Goal: Task Accomplishment & Management: Manage account settings

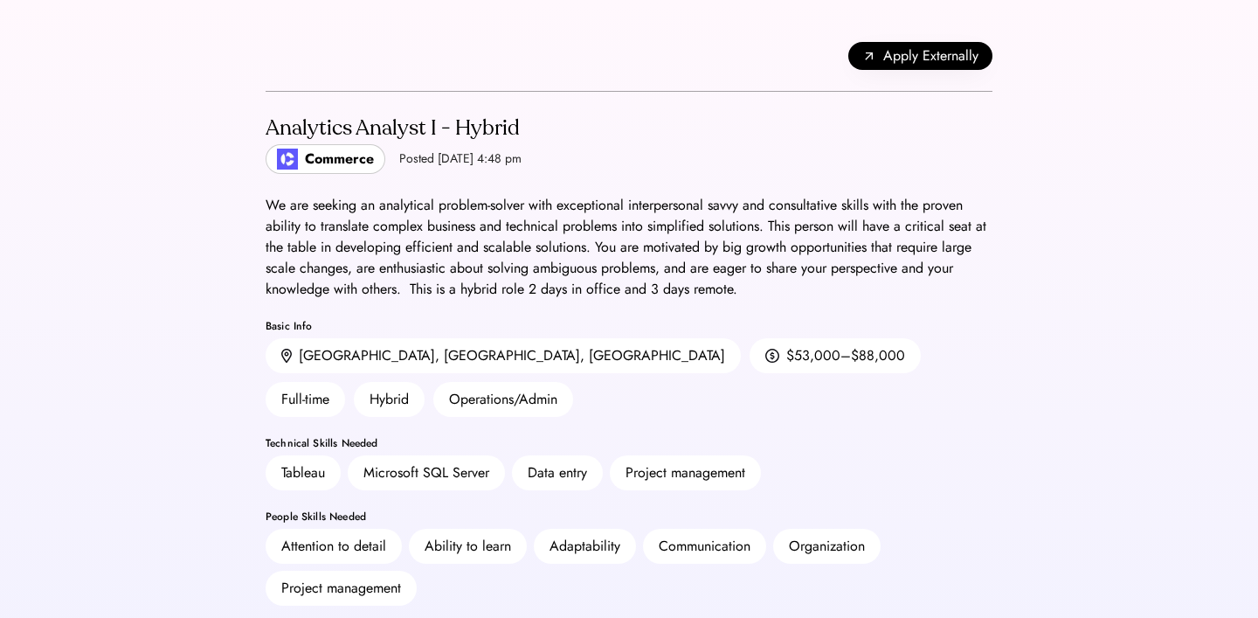
scroll to position [171, 0]
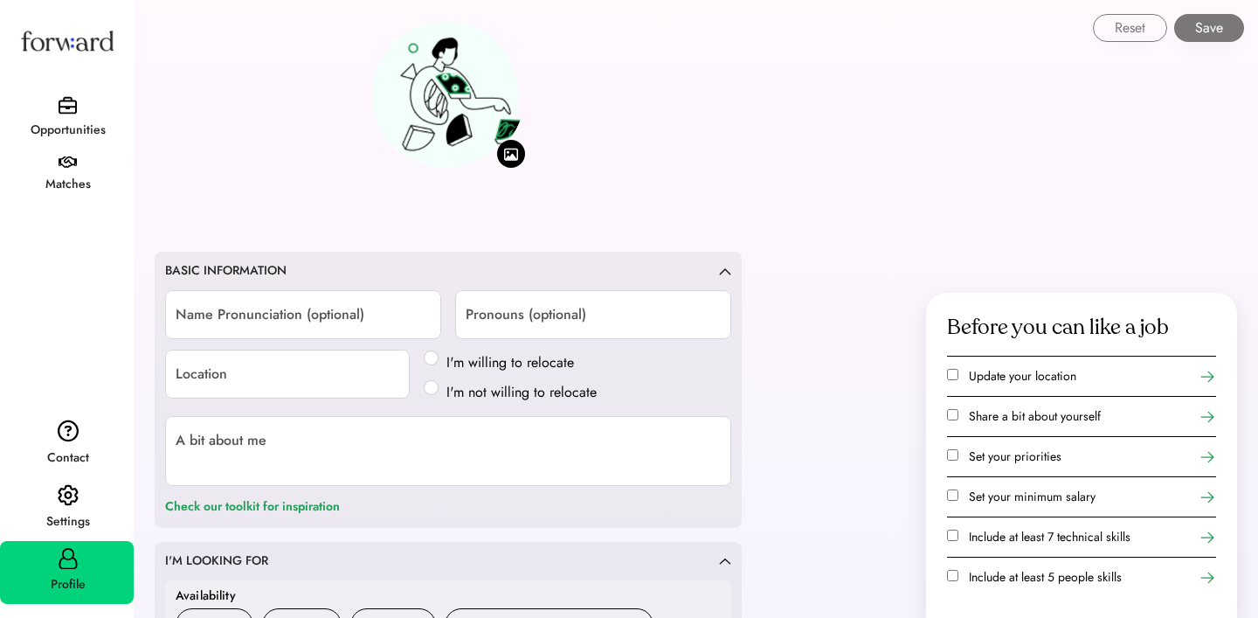
click at [69, 123] on div "Opportunities" at bounding box center [68, 130] width 132 height 21
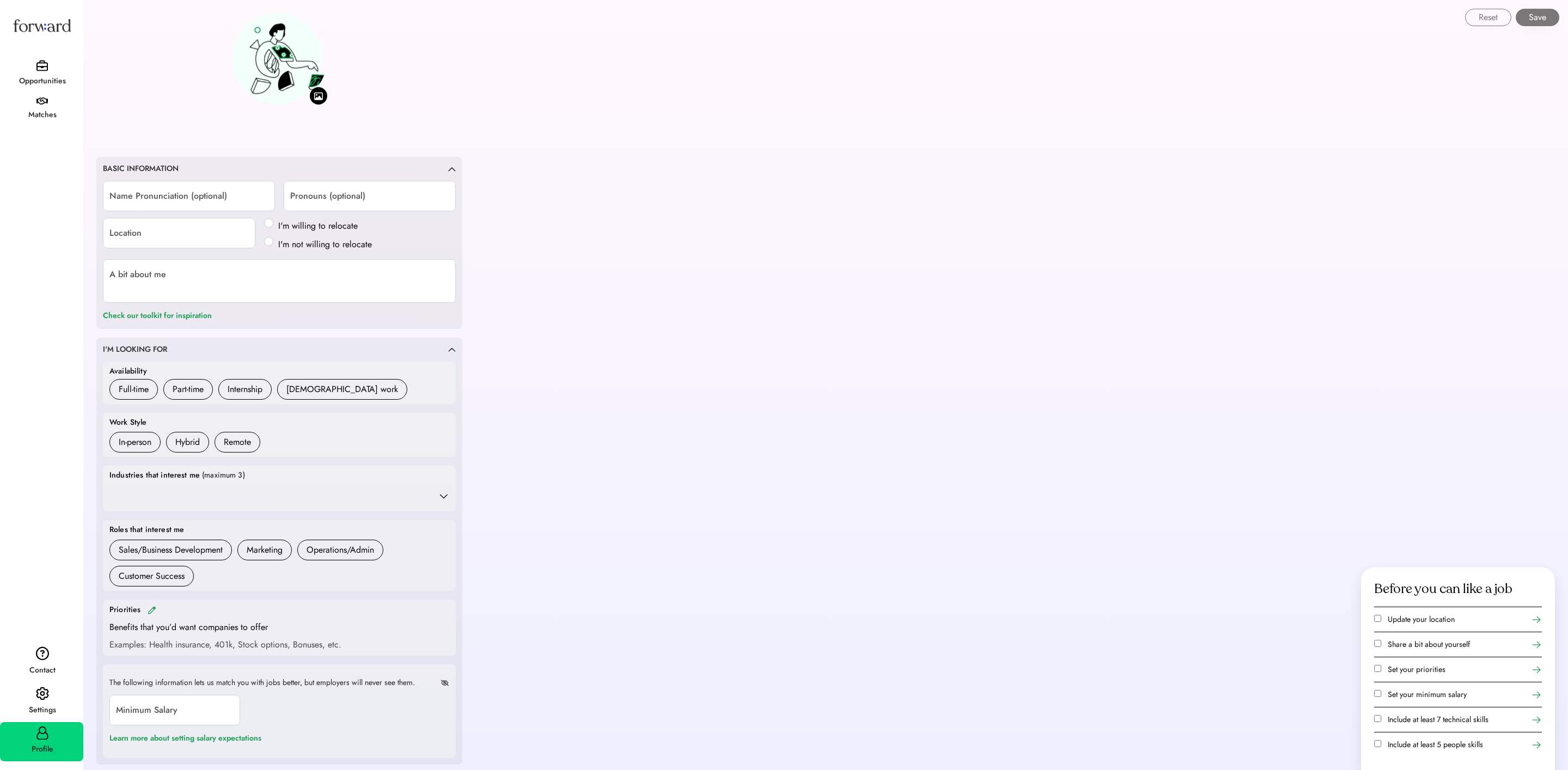
click at [45, 68] on img at bounding box center [42, 65] width 11 height 11
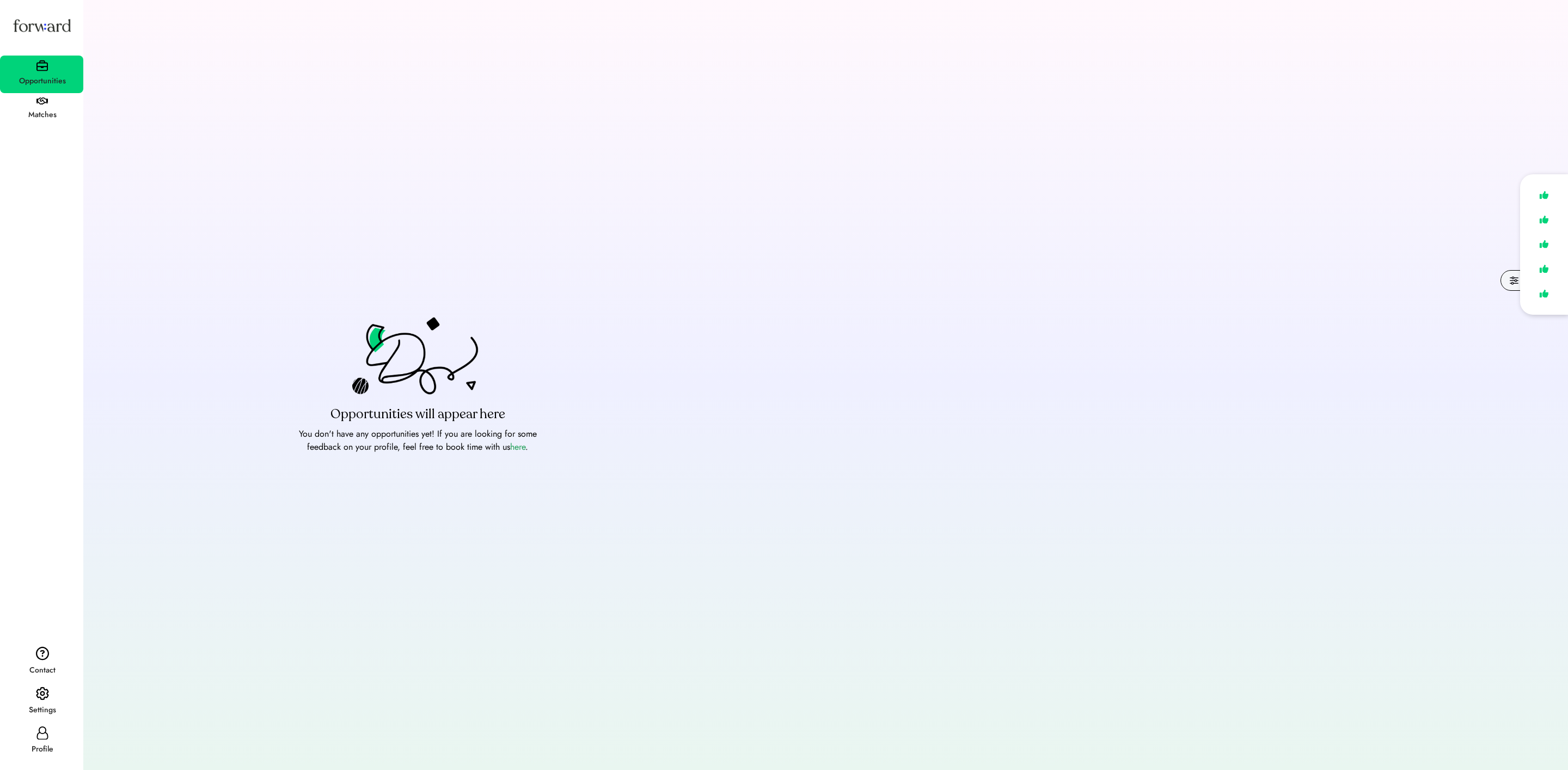
click at [50, 385] on div "Profile" at bounding box center [42, 741] width 84 height 39
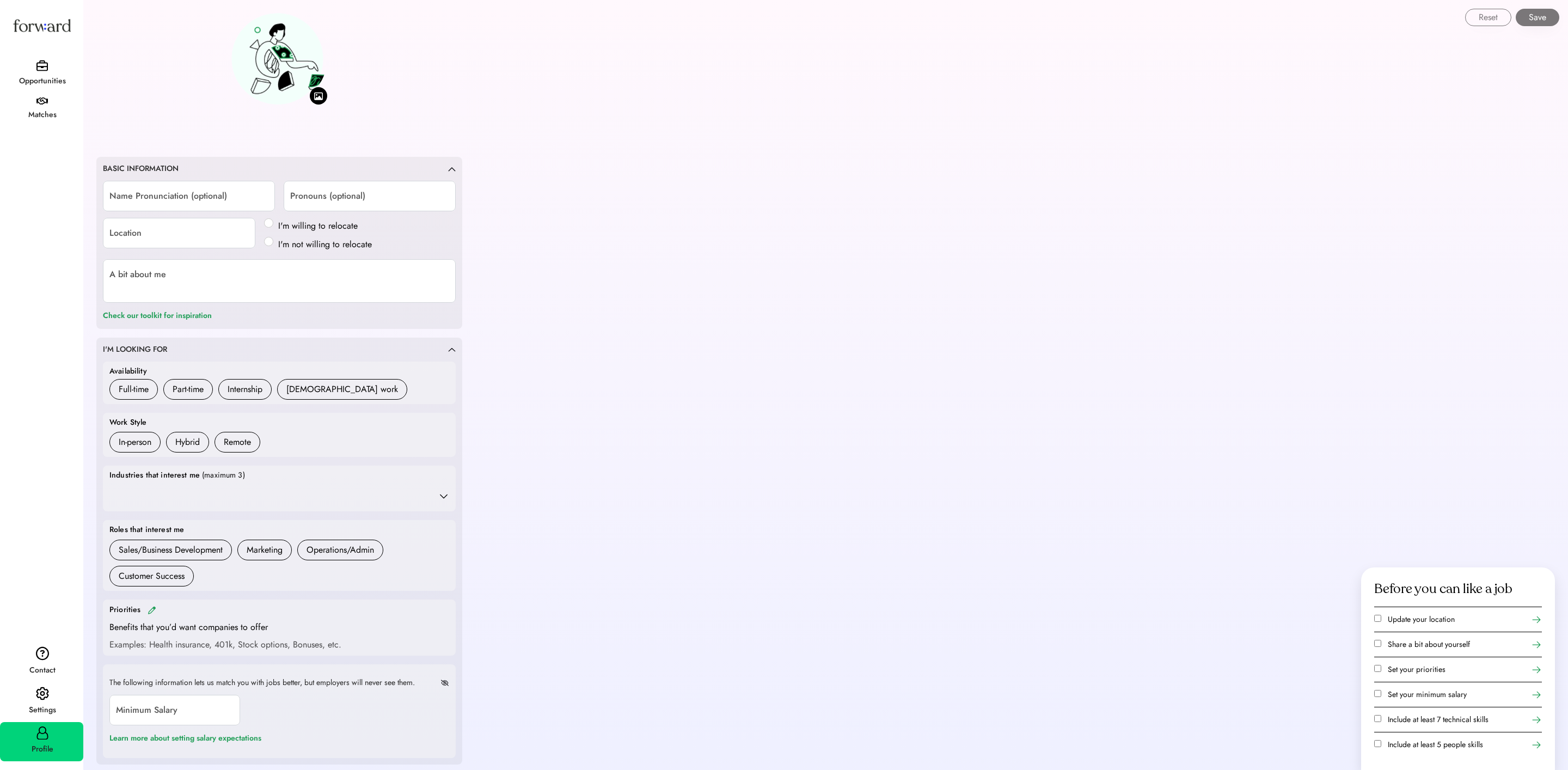
click at [31, 73] on div "Opportunities" at bounding box center [42, 80] width 82 height 19
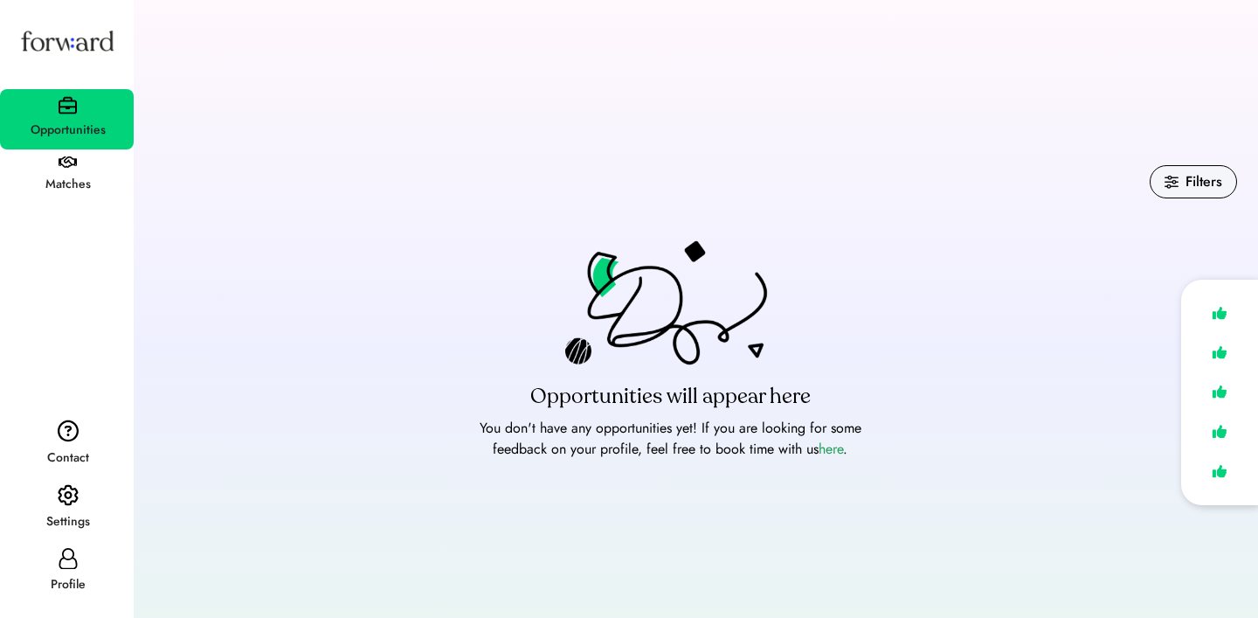
click at [77, 561] on icon at bounding box center [68, 558] width 21 height 21
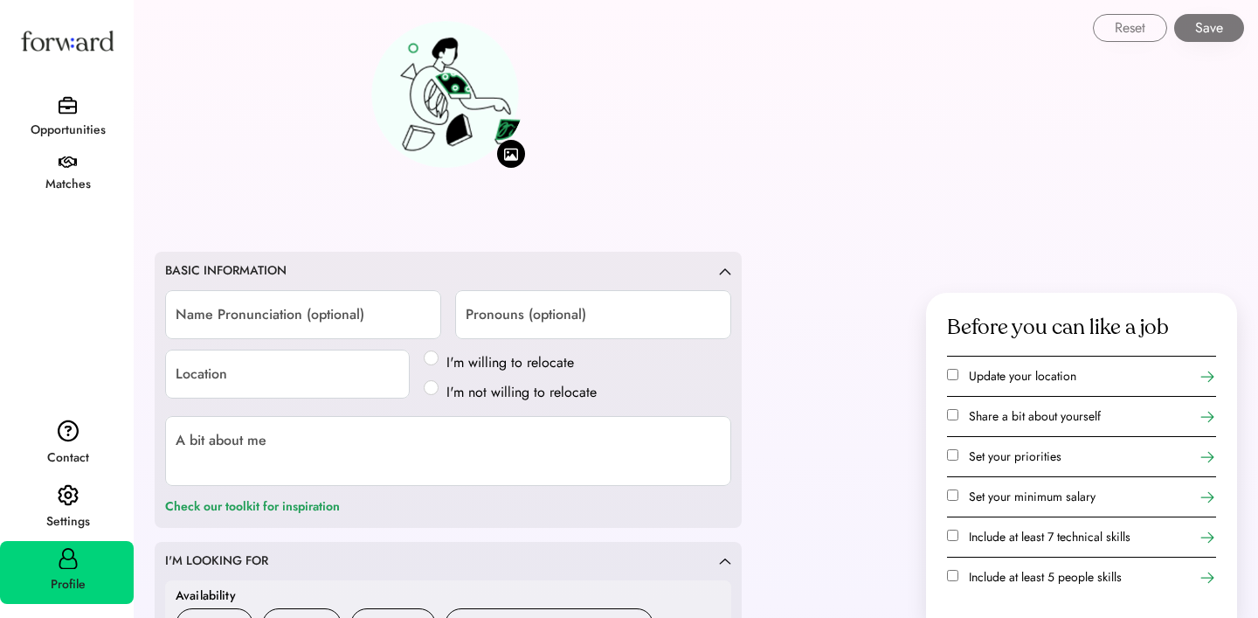
click at [71, 501] on img at bounding box center [68, 495] width 21 height 23
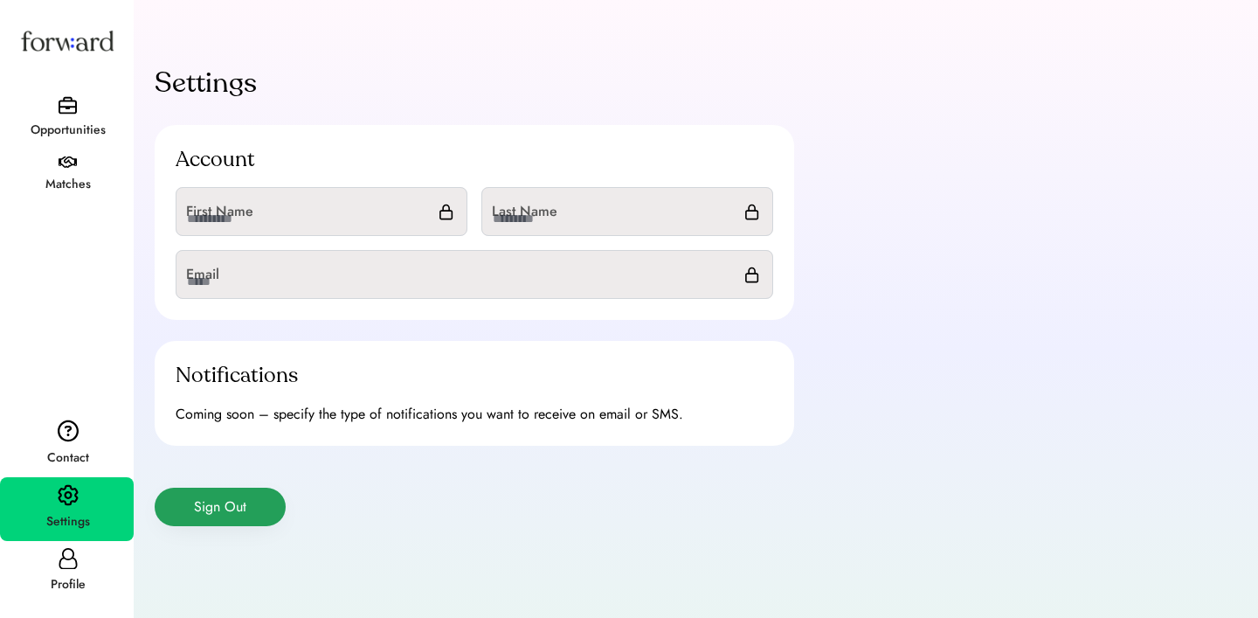
click at [239, 500] on button "Sign Out" at bounding box center [220, 506] width 131 height 38
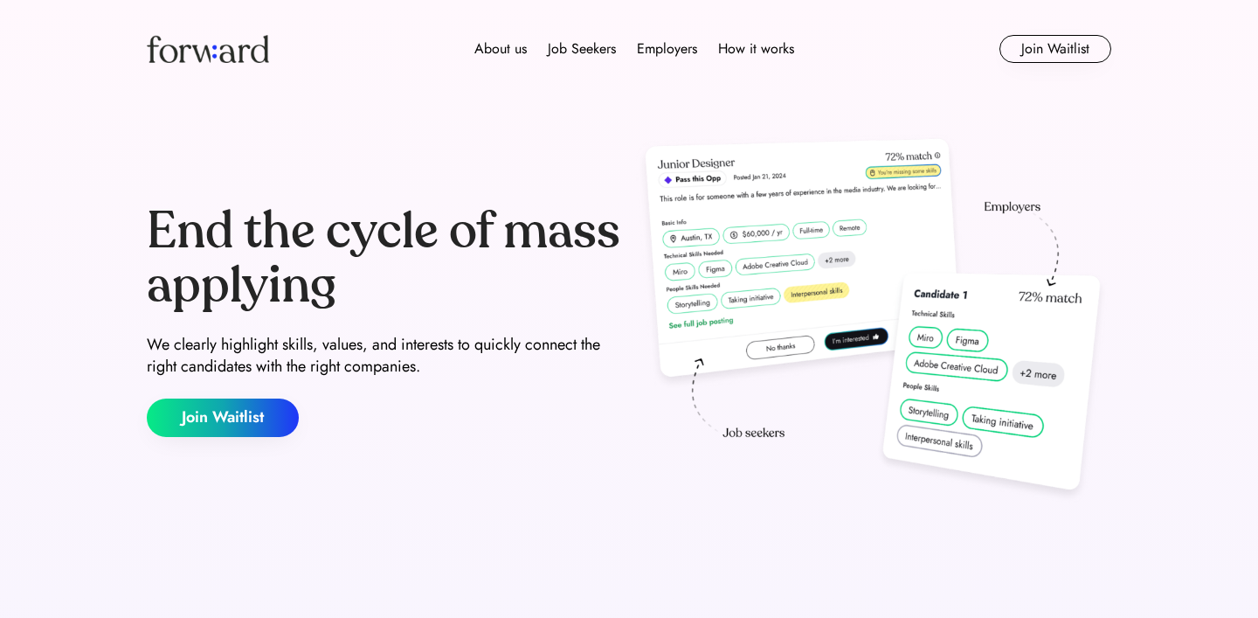
click at [230, 54] on img at bounding box center [208, 49] width 122 height 28
click at [211, 411] on button "Join Waitlist" at bounding box center [223, 417] width 152 height 38
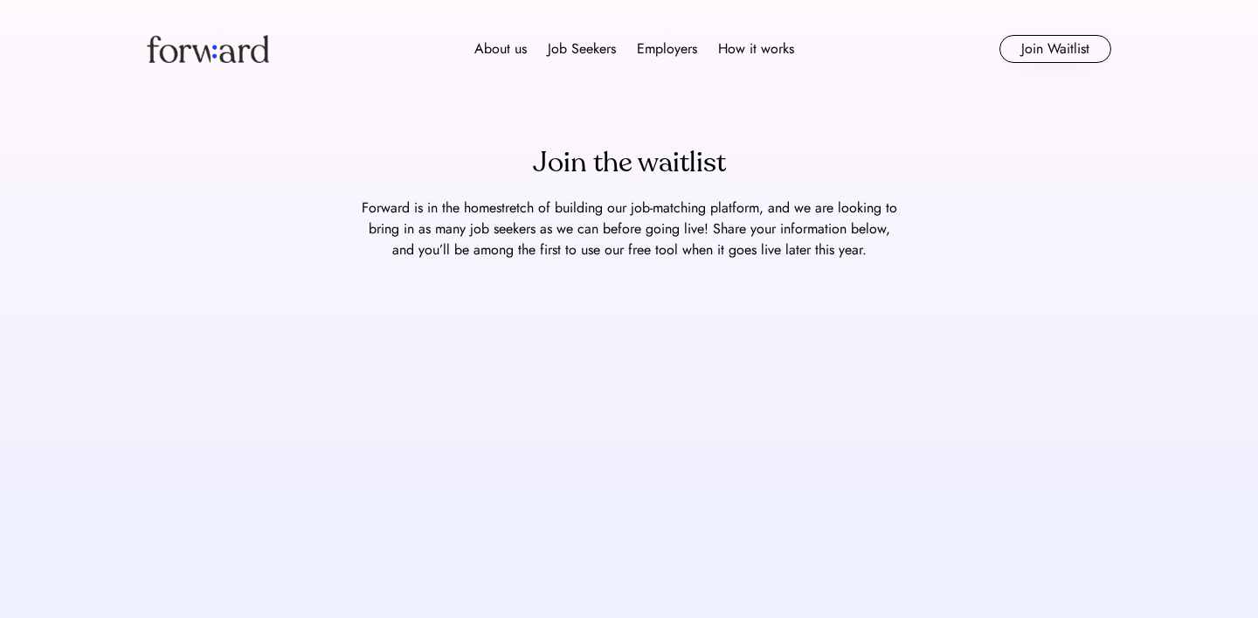
click at [247, 50] on img at bounding box center [208, 49] width 122 height 28
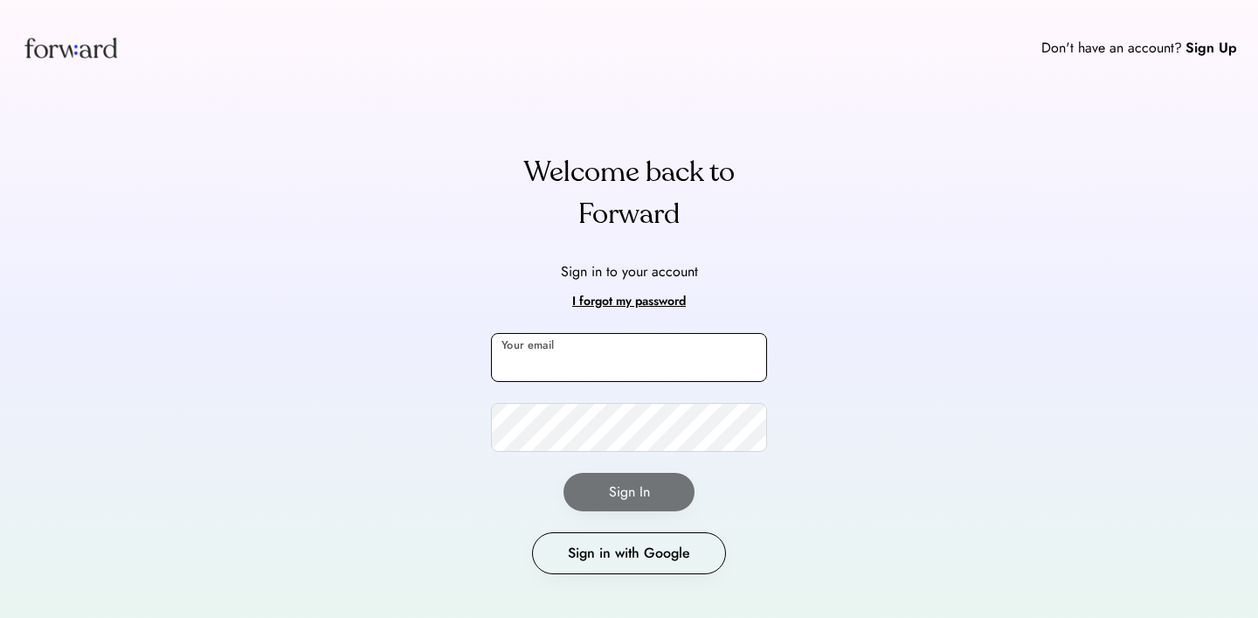
click at [610, 356] on input "email" at bounding box center [629, 357] width 276 height 49
type input "**********"
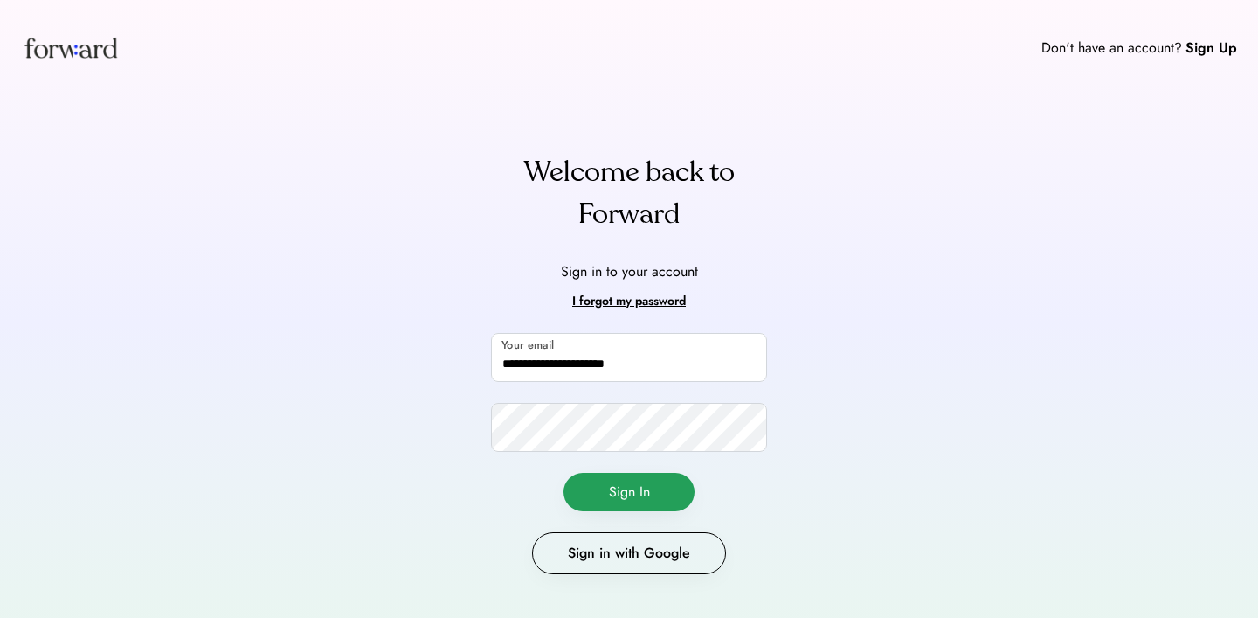
click at [660, 485] on button "Sign In" at bounding box center [628, 492] width 131 height 38
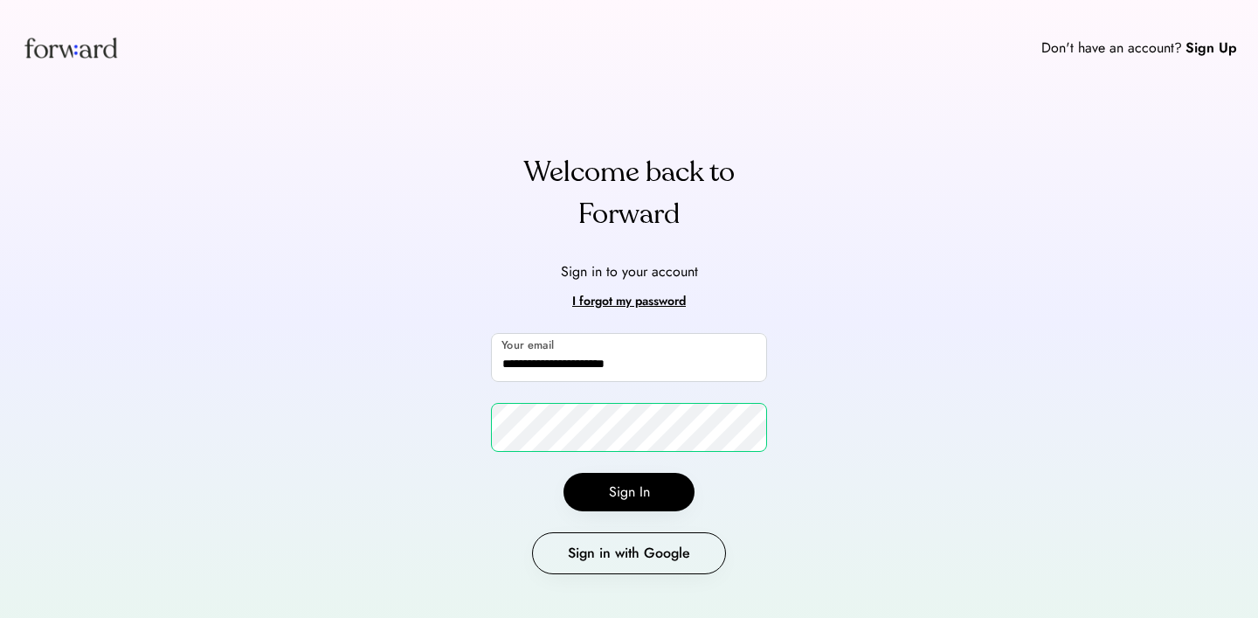
click at [795, 388] on div "**********" at bounding box center [629, 322] width 1258 height 644
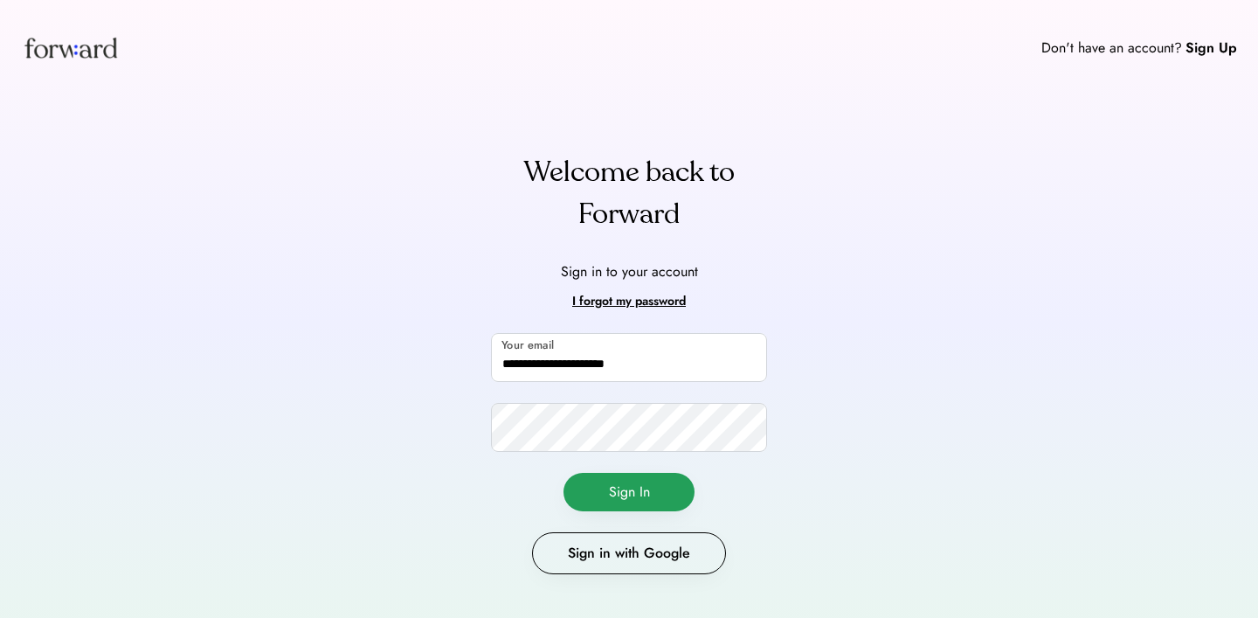
click at [650, 480] on button "Sign In" at bounding box center [628, 492] width 131 height 38
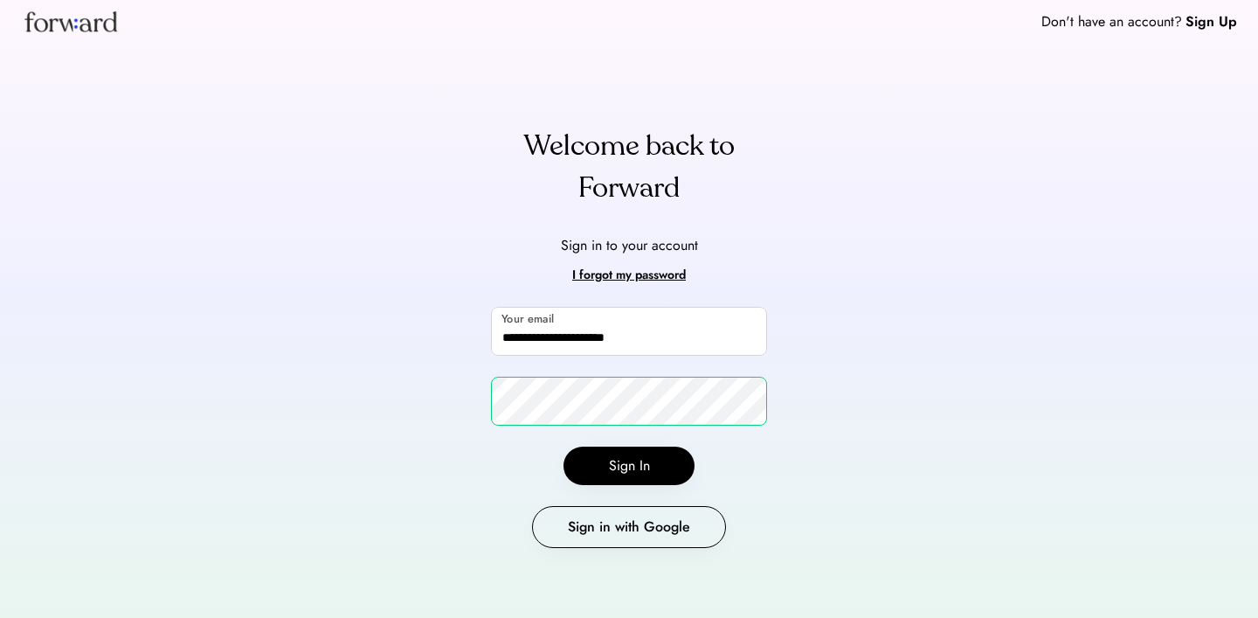
click at [868, 393] on div "**********" at bounding box center [629, 296] width 1258 height 644
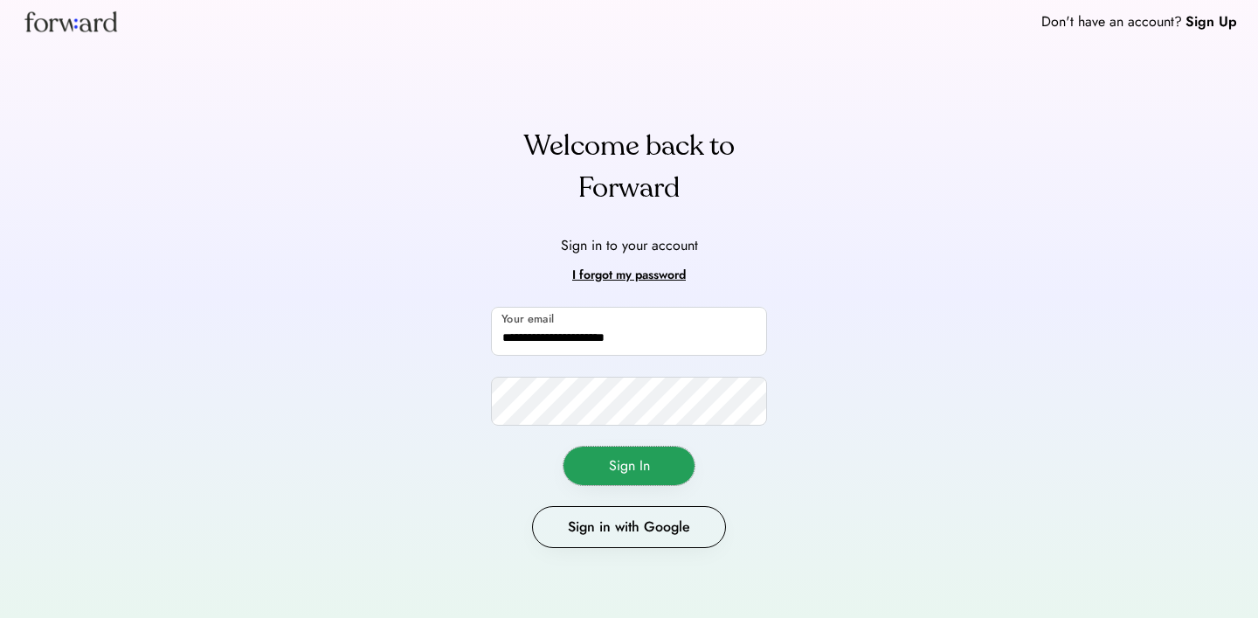
click at [636, 473] on button "Sign In" at bounding box center [628, 465] width 131 height 38
click at [573, 461] on button "Sign In" at bounding box center [628, 465] width 131 height 38
click at [570, 459] on button "Sign In" at bounding box center [628, 465] width 131 height 38
